Goal: Task Accomplishment & Management: Manage account settings

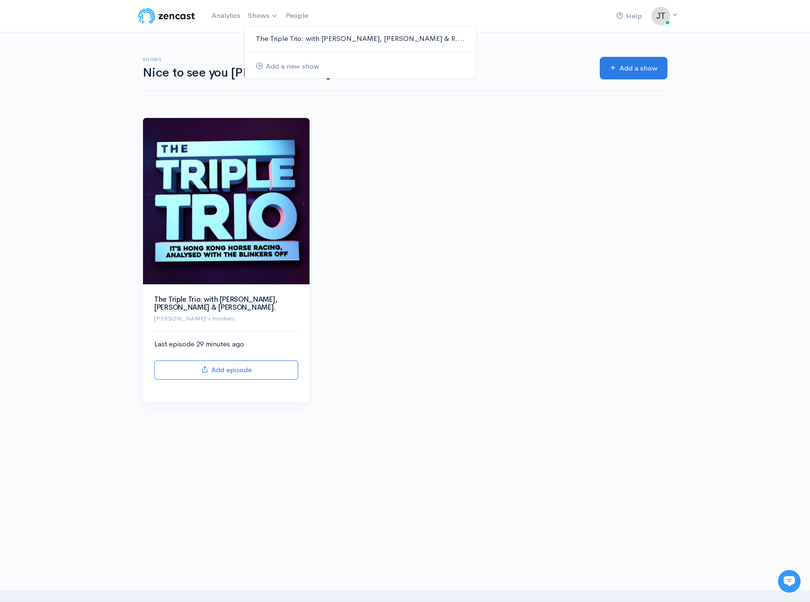
click at [261, 35] on link "The Triple Trio: with [PERSON_NAME], [PERSON_NAME] & R...." at bounding box center [359, 39] width 231 height 16
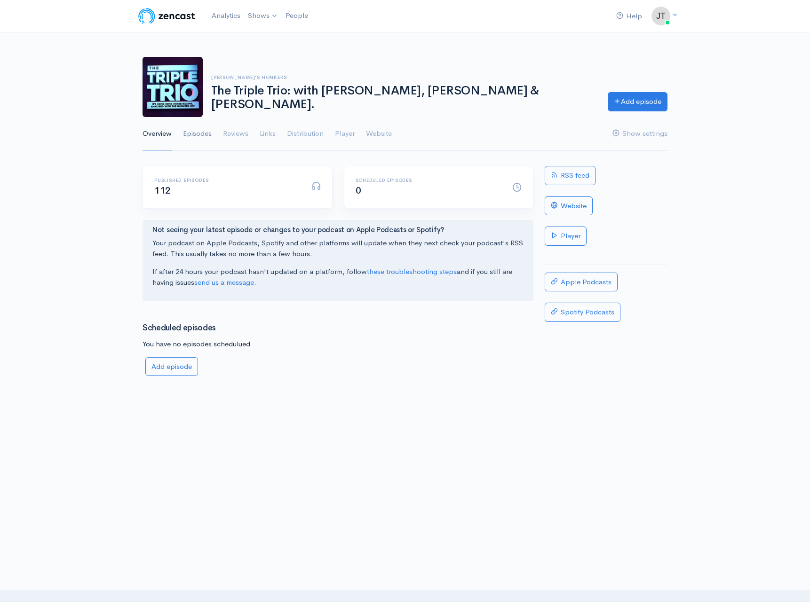
click at [200, 134] on link "Episodes" at bounding box center [197, 134] width 29 height 34
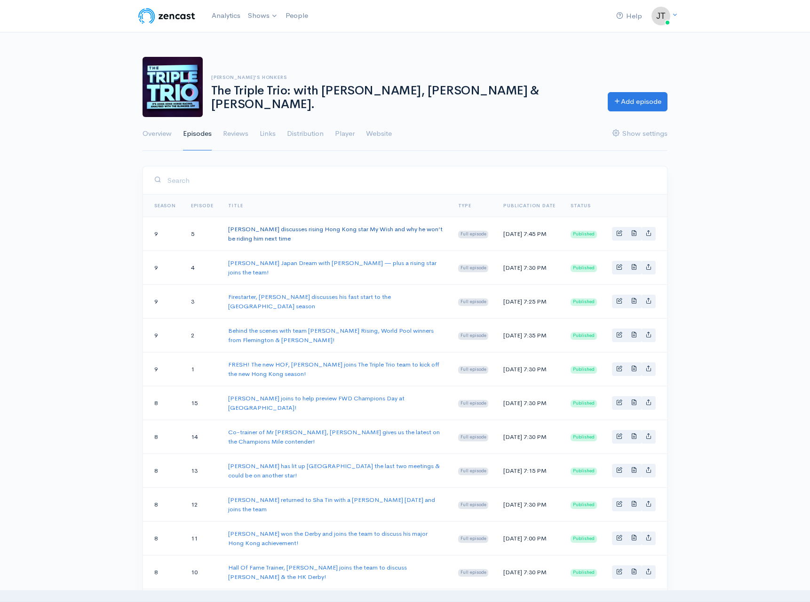
click at [281, 229] on link "[PERSON_NAME] discusses rising Hong Kong star My Wish and why he won’t be ridin…" at bounding box center [335, 233] width 214 height 17
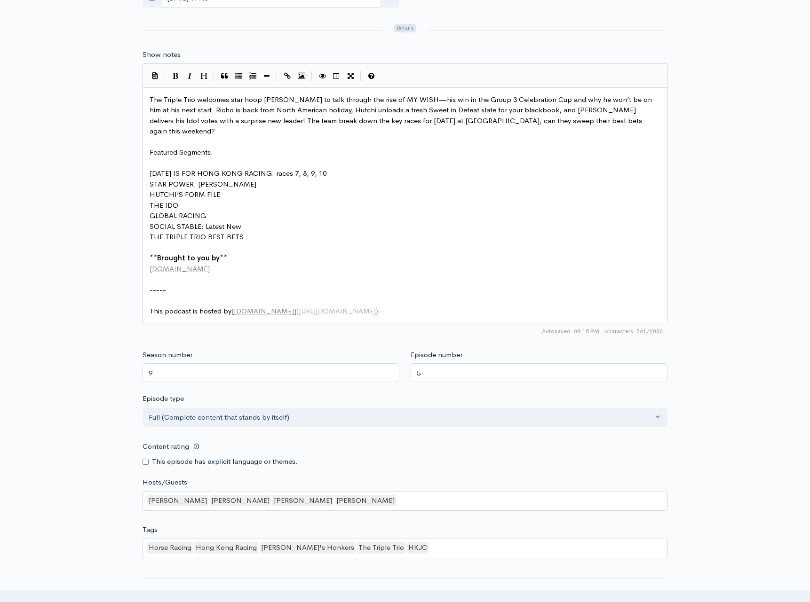
scroll to position [516, 0]
click at [281, 241] on pre "​" at bounding box center [405, 246] width 514 height 11
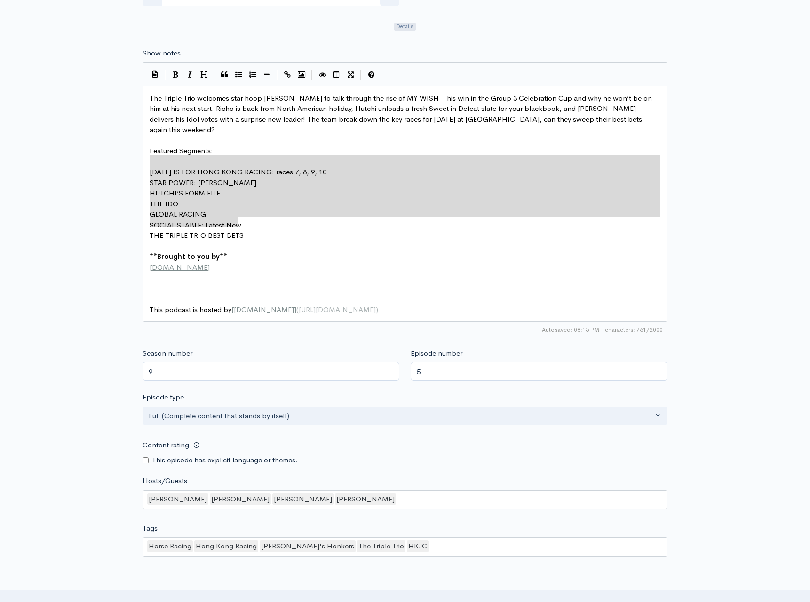
drag, startPoint x: 271, startPoint y: 209, endPoint x: 147, endPoint y: 144, distance: 140.5
click at [236, 71] on icon "Generic List" at bounding box center [238, 74] width 7 height 7
type textarea "* STAR POWER: [PERSON_NAME] * [PERSON_NAME]’S FORM FILE * THE IDO * GLOBAL RACI…"
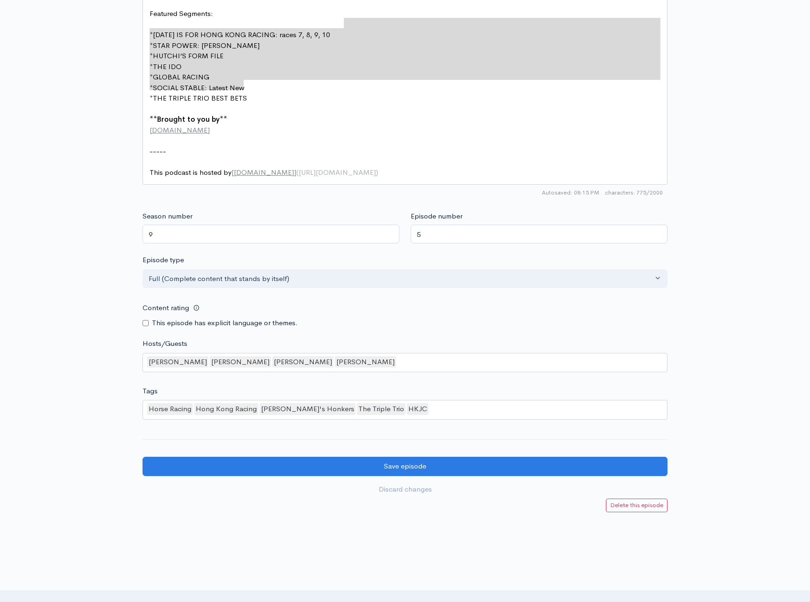
scroll to position [653, 0]
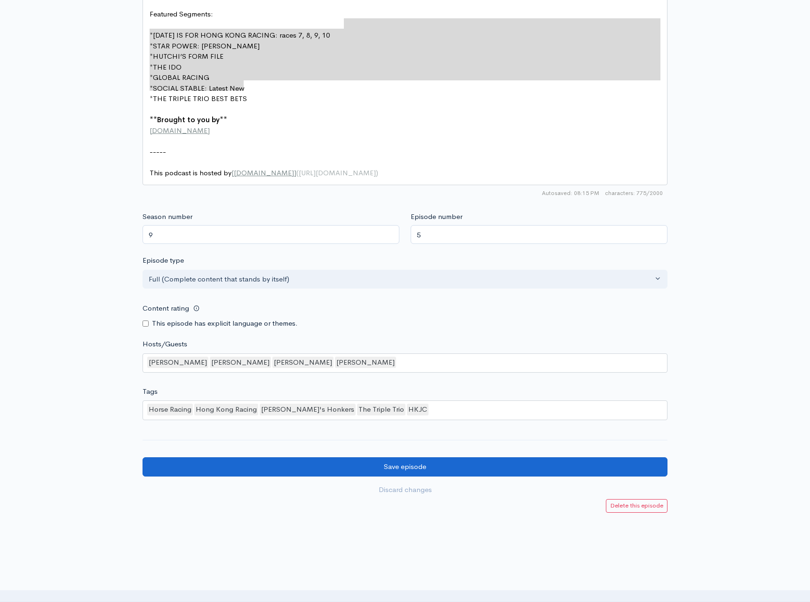
click at [412, 457] on input "Save episode" at bounding box center [404, 466] width 525 height 19
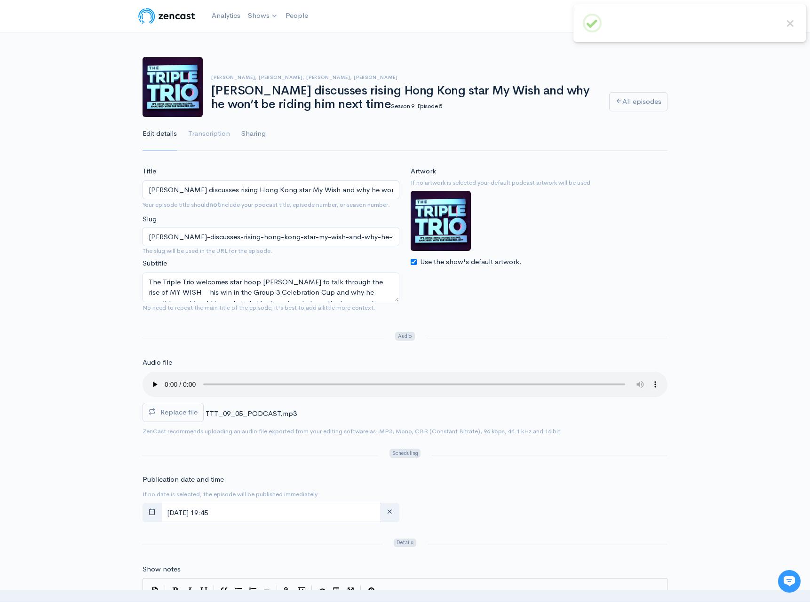
click at [253, 129] on link "Sharing" at bounding box center [253, 134] width 24 height 34
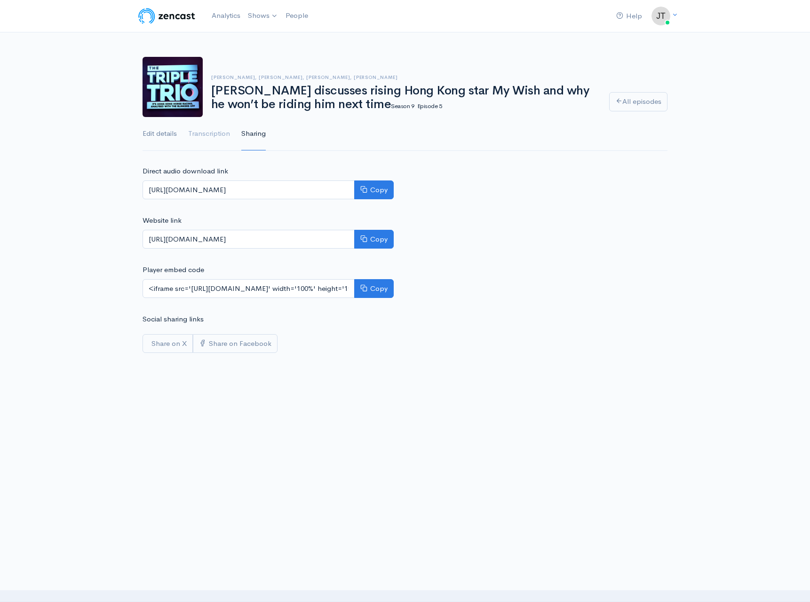
click at [168, 136] on link "Edit details" at bounding box center [159, 134] width 34 height 34
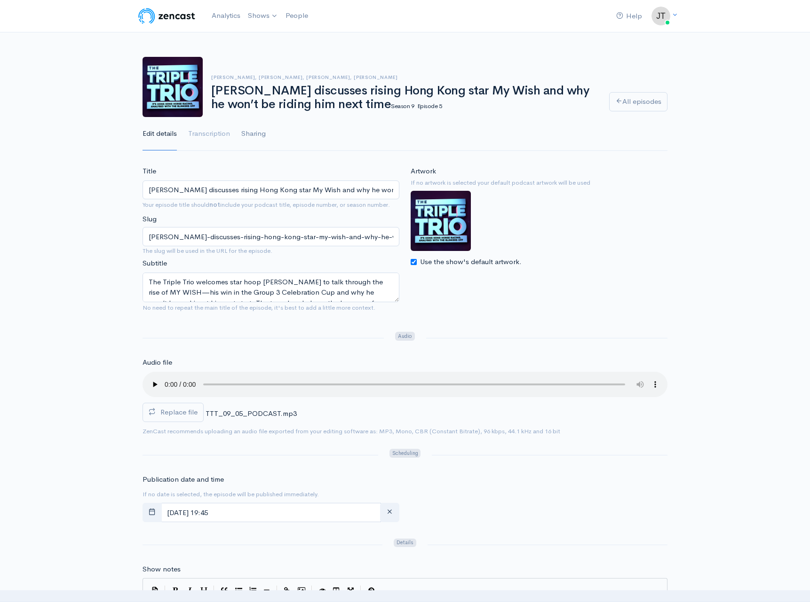
click at [257, 133] on link "Sharing" at bounding box center [253, 134] width 24 height 34
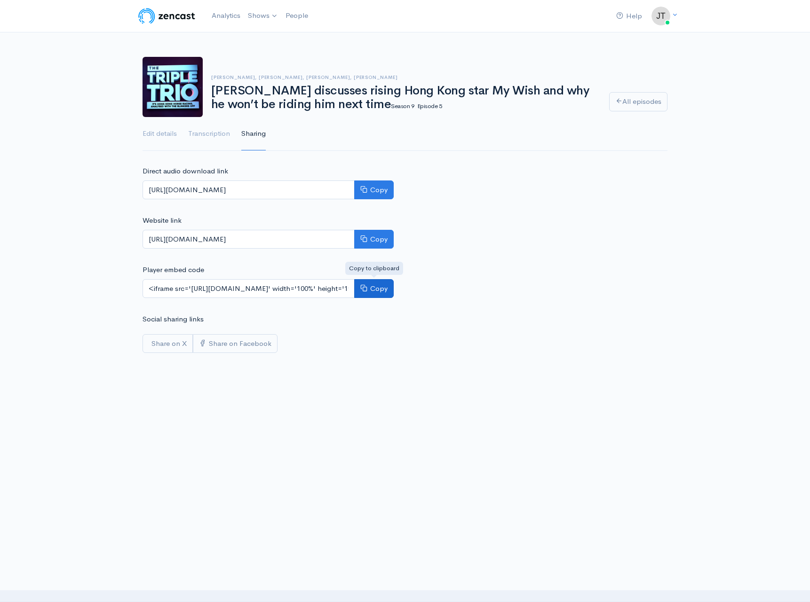
click at [373, 286] on button "Copy" at bounding box center [373, 288] width 39 height 19
